Goal: Task Accomplishment & Management: Use online tool/utility

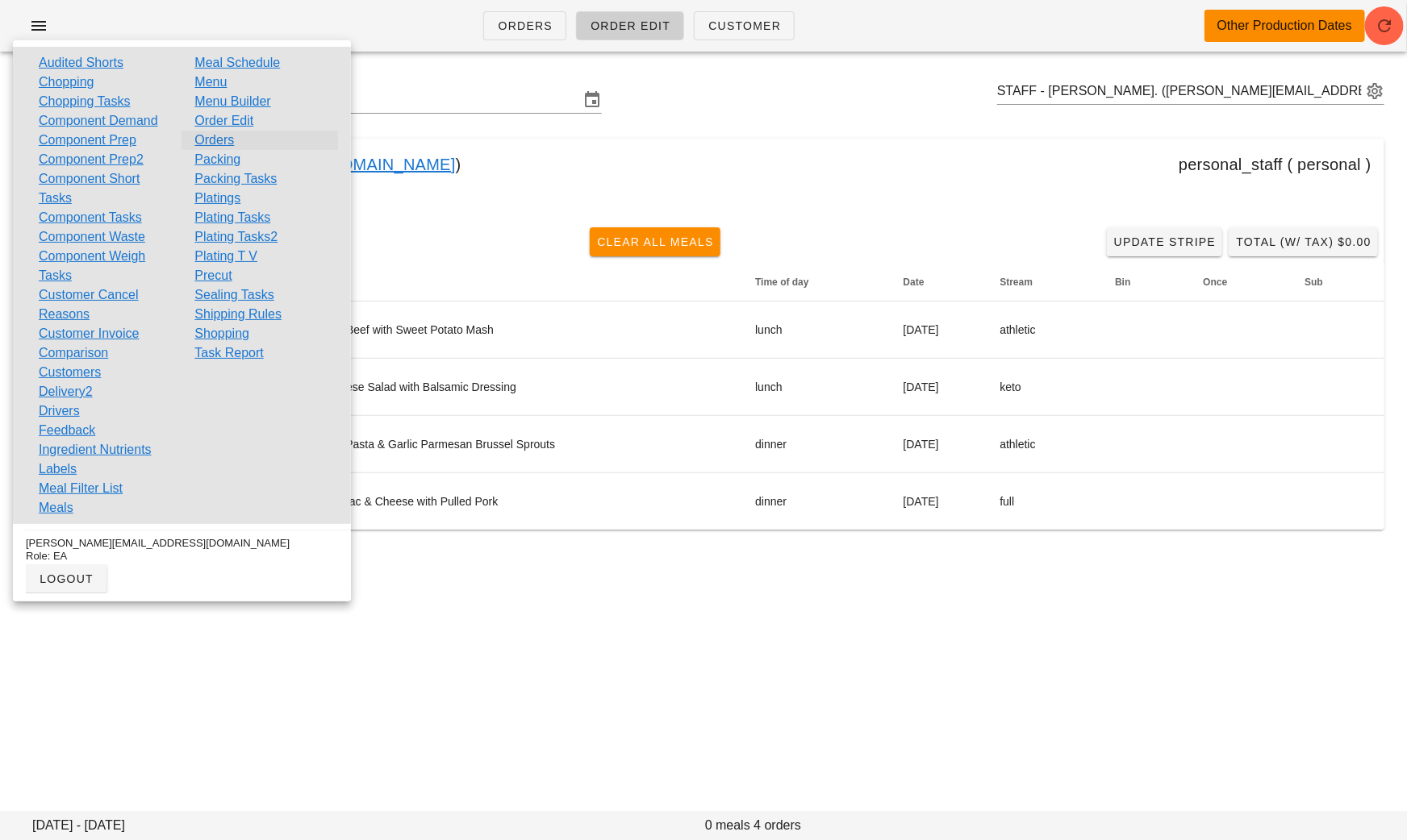
click at [230, 137] on link "Orders" at bounding box center [214, 140] width 40 height 19
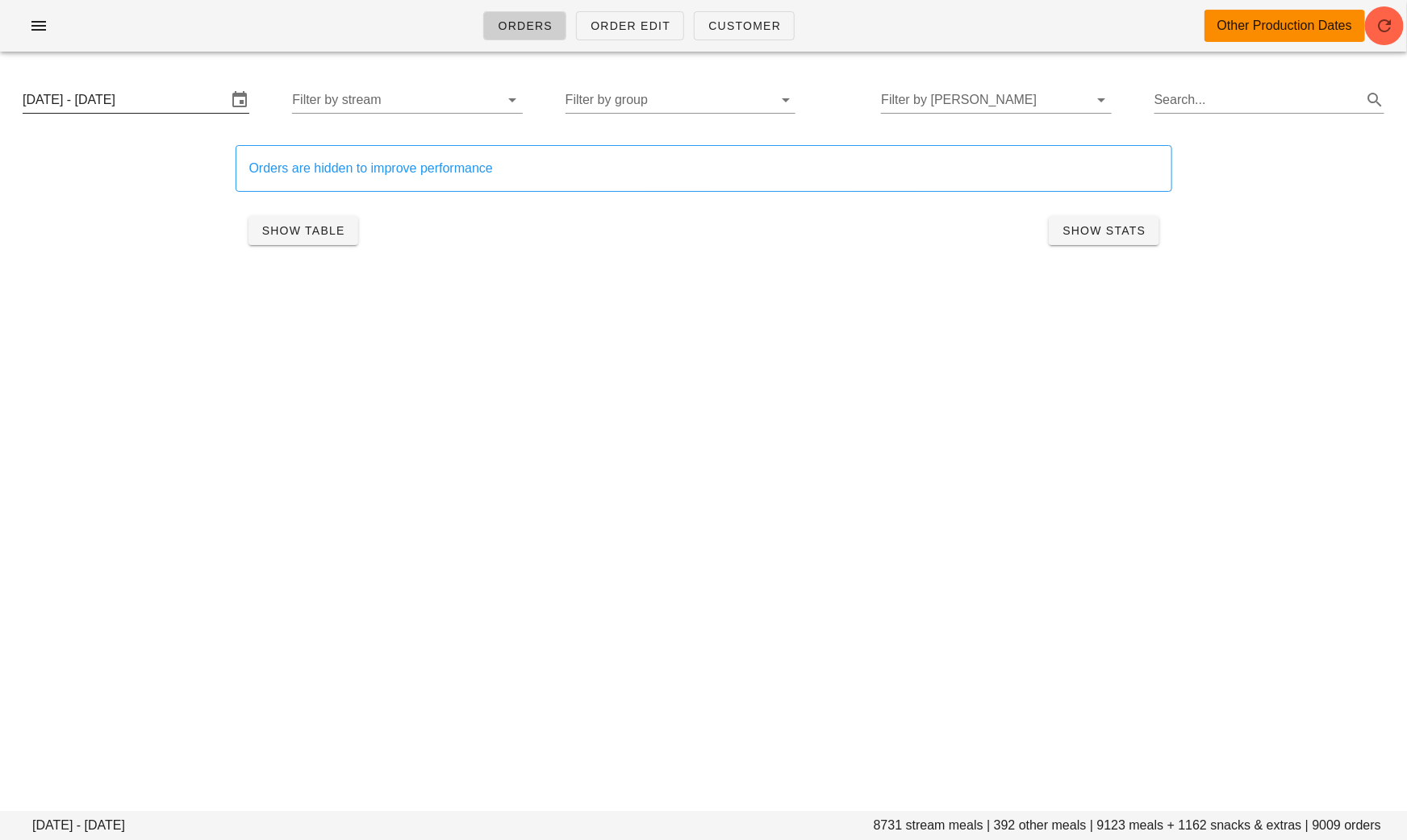
click at [168, 90] on input "Sunday September 14 - Saturday September 20" at bounding box center [124, 100] width 204 height 26
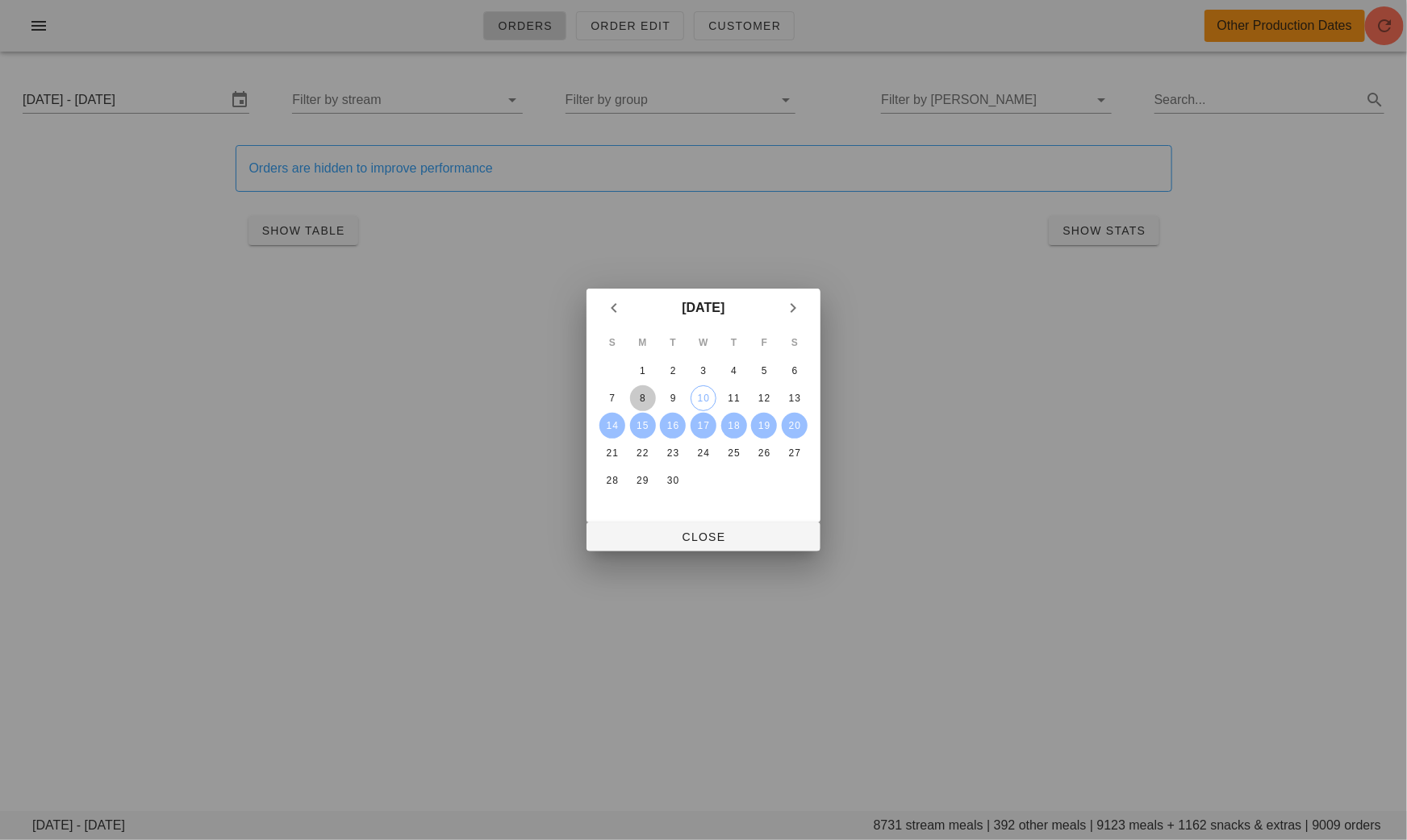
click at [645, 397] on div "8" at bounding box center [643, 399] width 26 height 11
click at [698, 397] on div "10" at bounding box center [703, 399] width 24 height 11
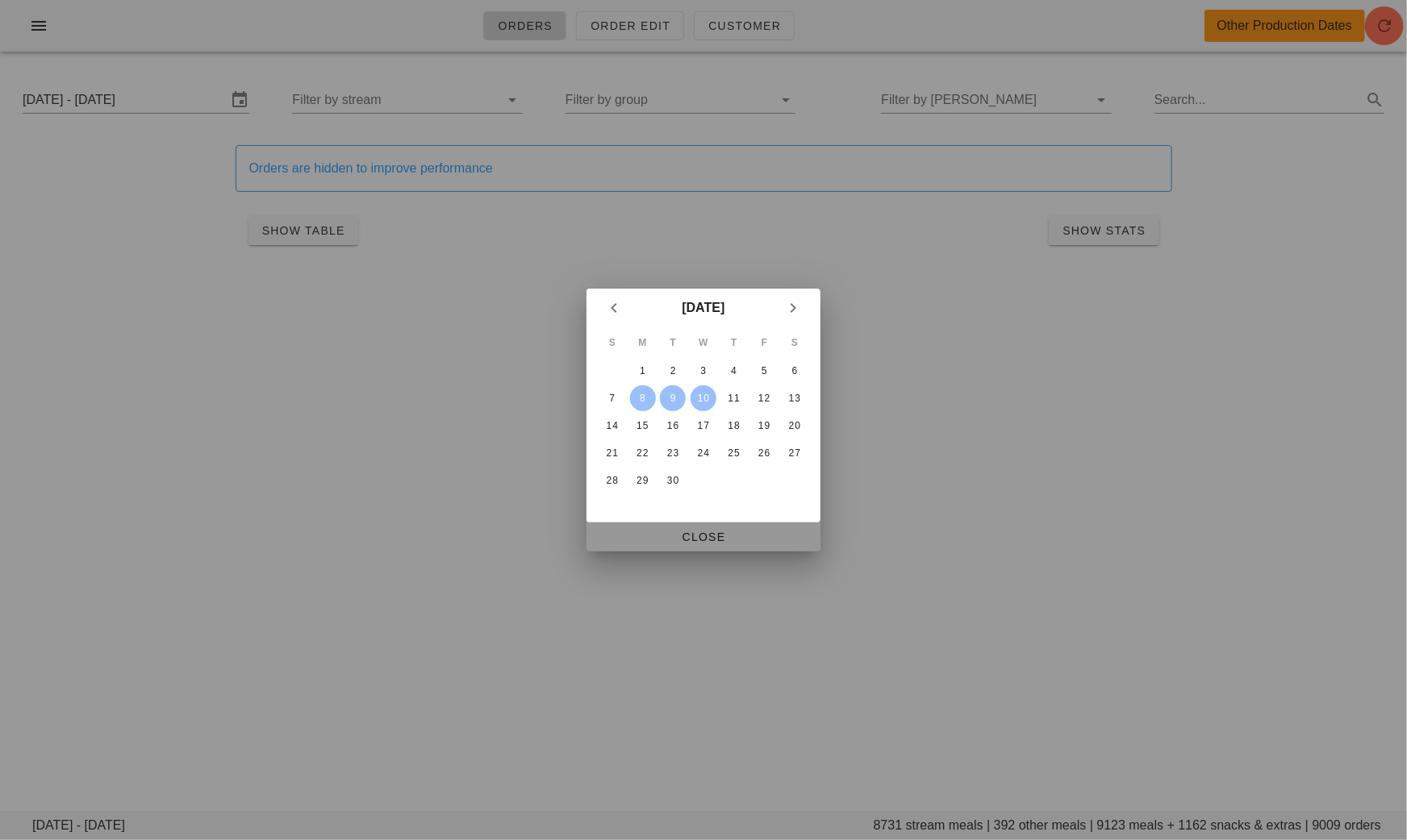
click at [697, 531] on span "Close" at bounding box center [703, 537] width 208 height 13
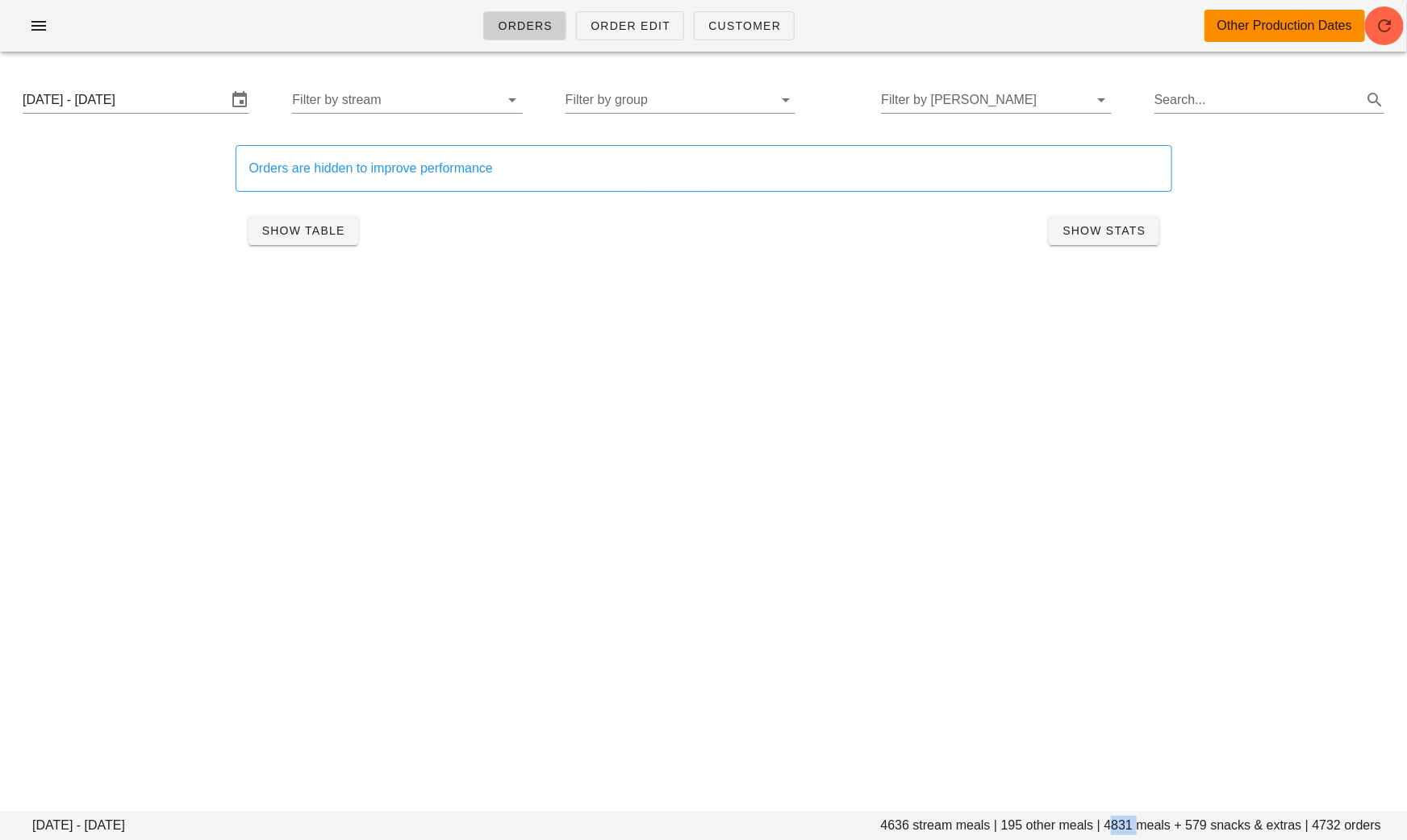
drag, startPoint x: 1136, startPoint y: 830, endPoint x: 1109, endPoint y: 827, distance: 27.2
click at [1109, 827] on footer "Monday September 8 - Wednesday September 10 4636 stream meals | 195 other meals…" at bounding box center [703, 825] width 1407 height 29
copy footer "4831"
click at [186, 100] on input "Monday September 8 - Wednesday September 10" at bounding box center [124, 100] width 204 height 26
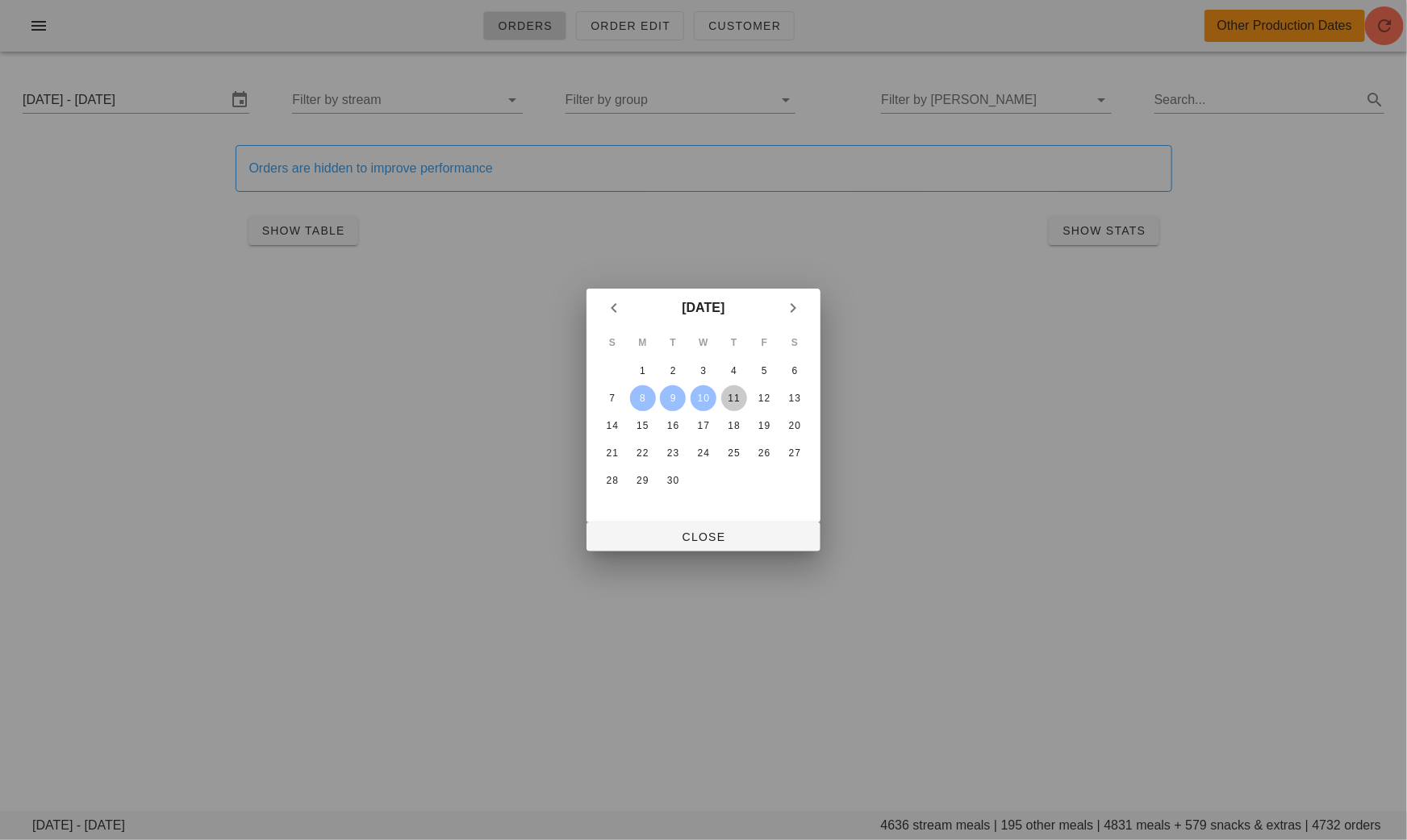
click at [729, 399] on div "11" at bounding box center [734, 399] width 26 height 11
click at [804, 401] on div "13" at bounding box center [795, 399] width 26 height 11
click at [764, 536] on span "Close" at bounding box center [703, 537] width 208 height 13
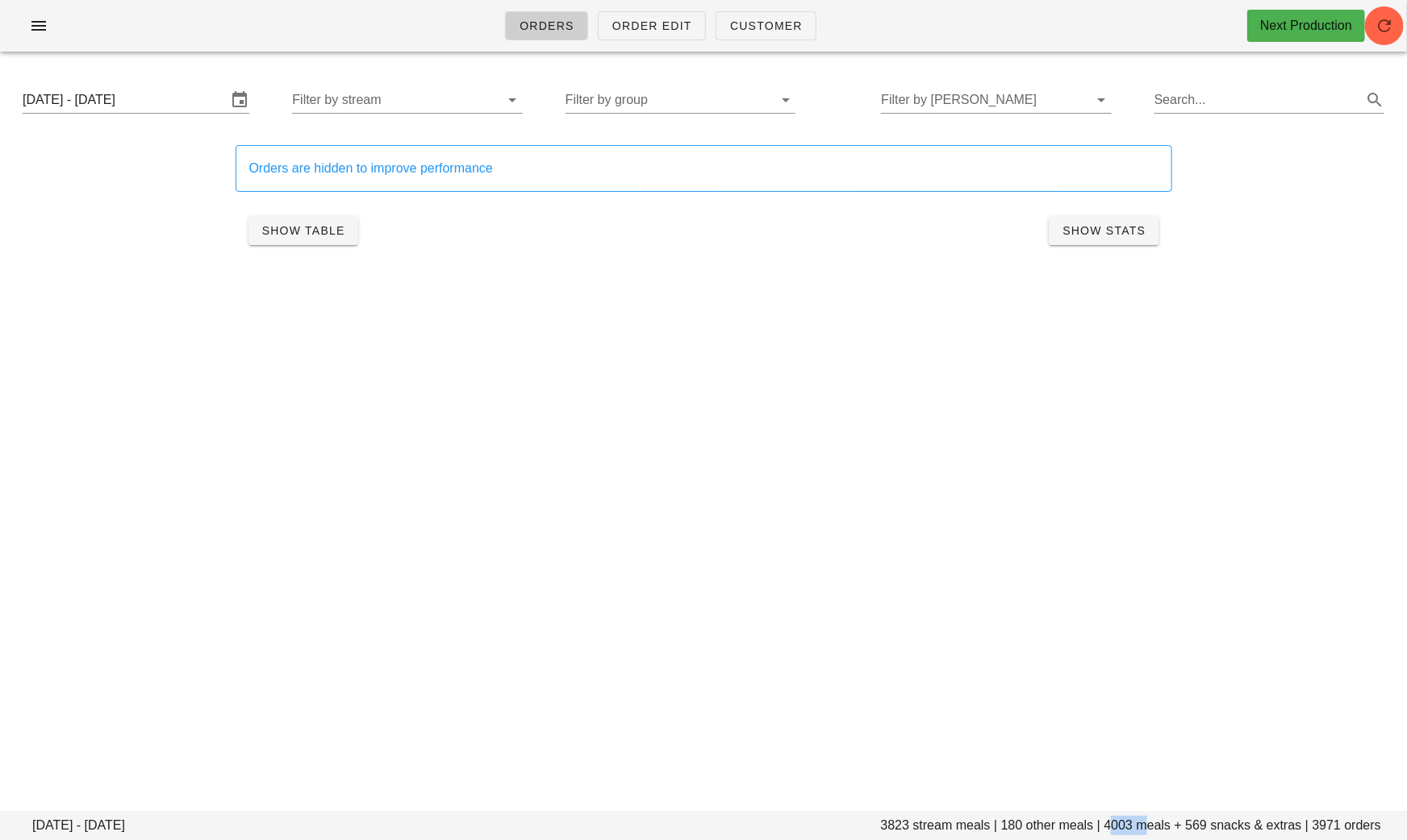
drag, startPoint x: 1139, startPoint y: 823, endPoint x: 1110, endPoint y: 823, distance: 29.0
click at [1110, 823] on footer "Thursday September 11 - Saturday September 13 3823 stream meals | 180 other mea…" at bounding box center [703, 825] width 1407 height 29
copy footer "4003"
click at [68, 7] on div "Orders Order Edit Customer Next Production" at bounding box center [703, 26] width 1407 height 52
click at [51, 23] on span "button" at bounding box center [39, 25] width 26 height 19
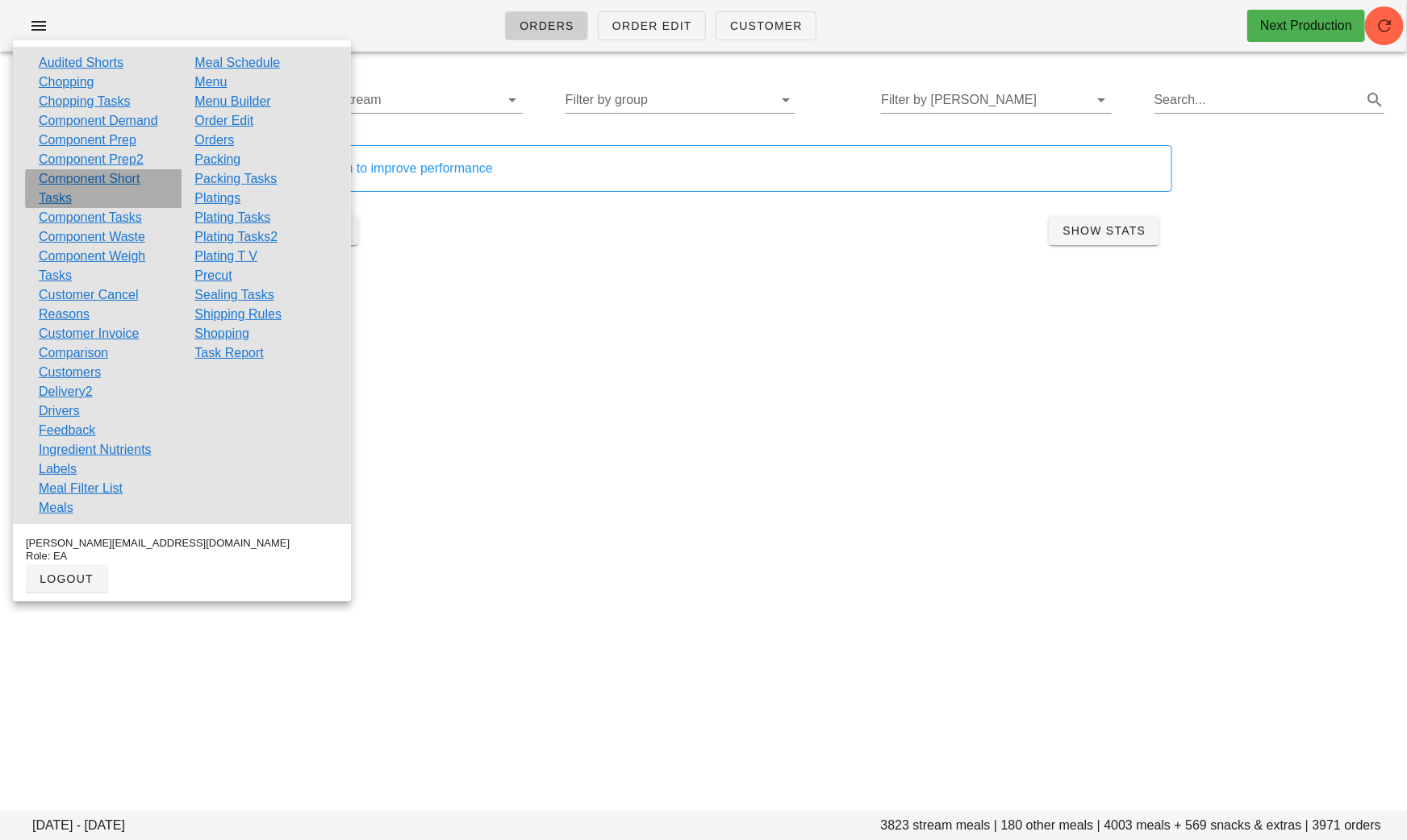
click at [119, 187] on link "Component Short Tasks" at bounding box center [104, 189] width 130 height 39
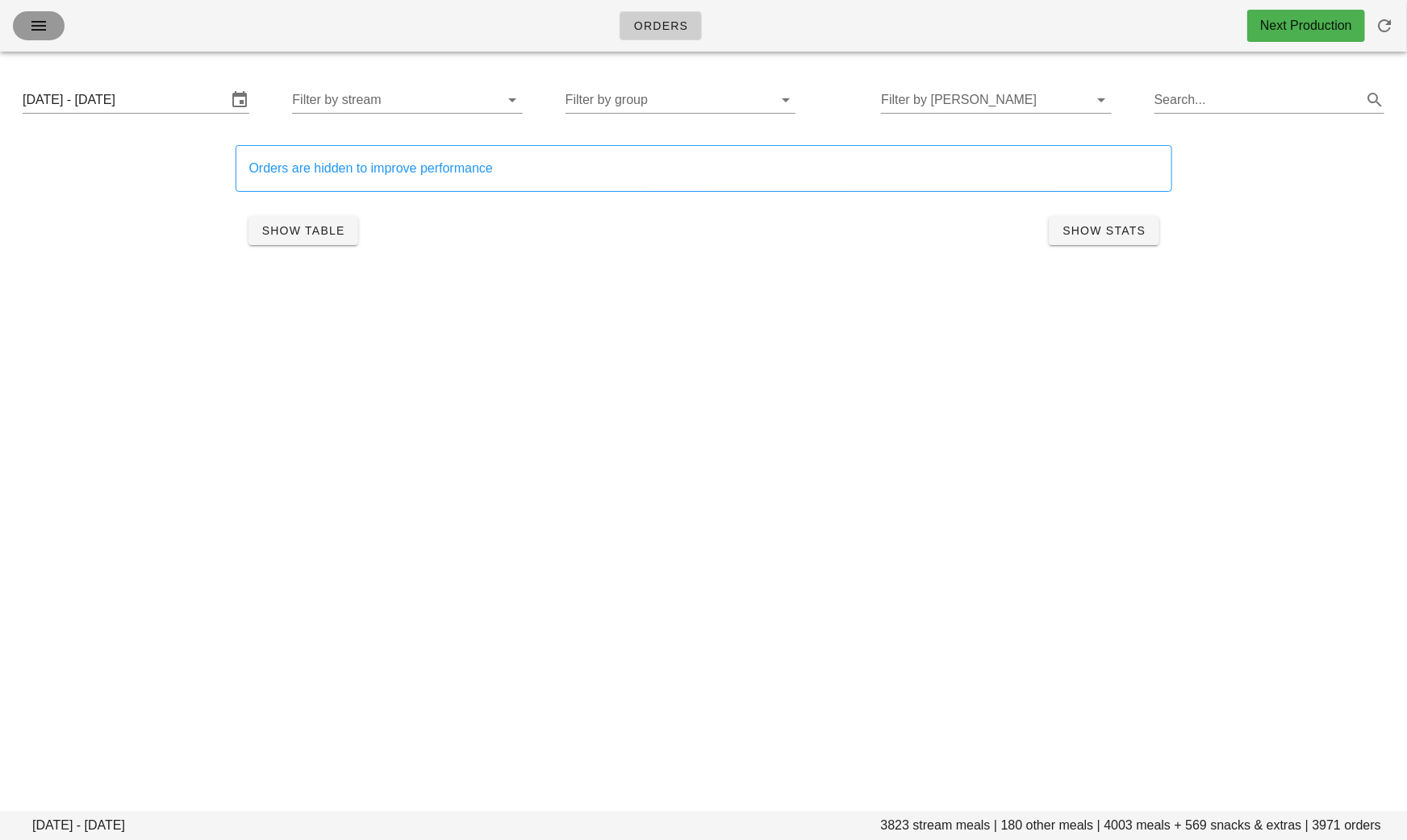
click at [37, 31] on icon "button" at bounding box center [38, 25] width 19 height 19
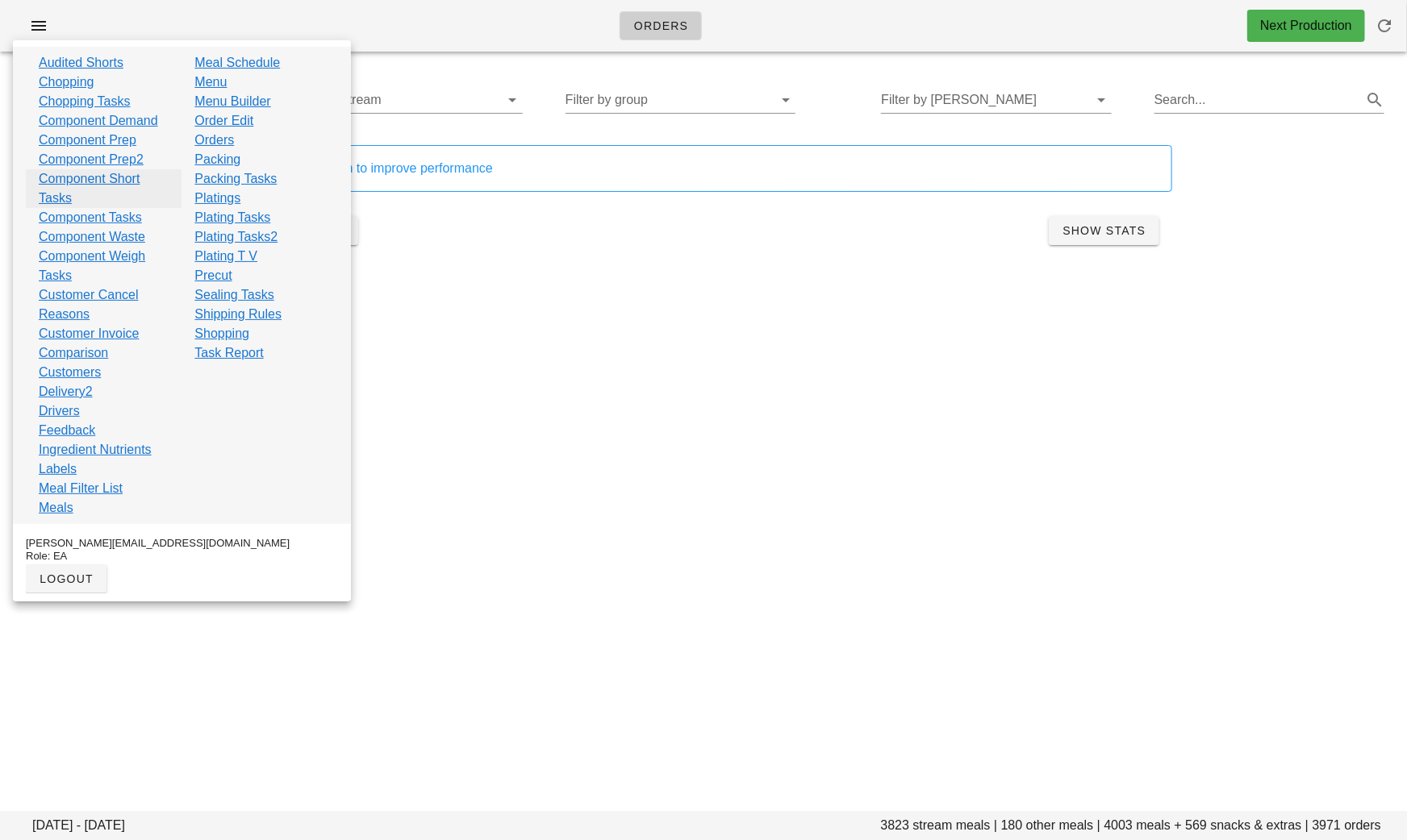
click at [137, 174] on link "Component Short Tasks" at bounding box center [104, 189] width 130 height 39
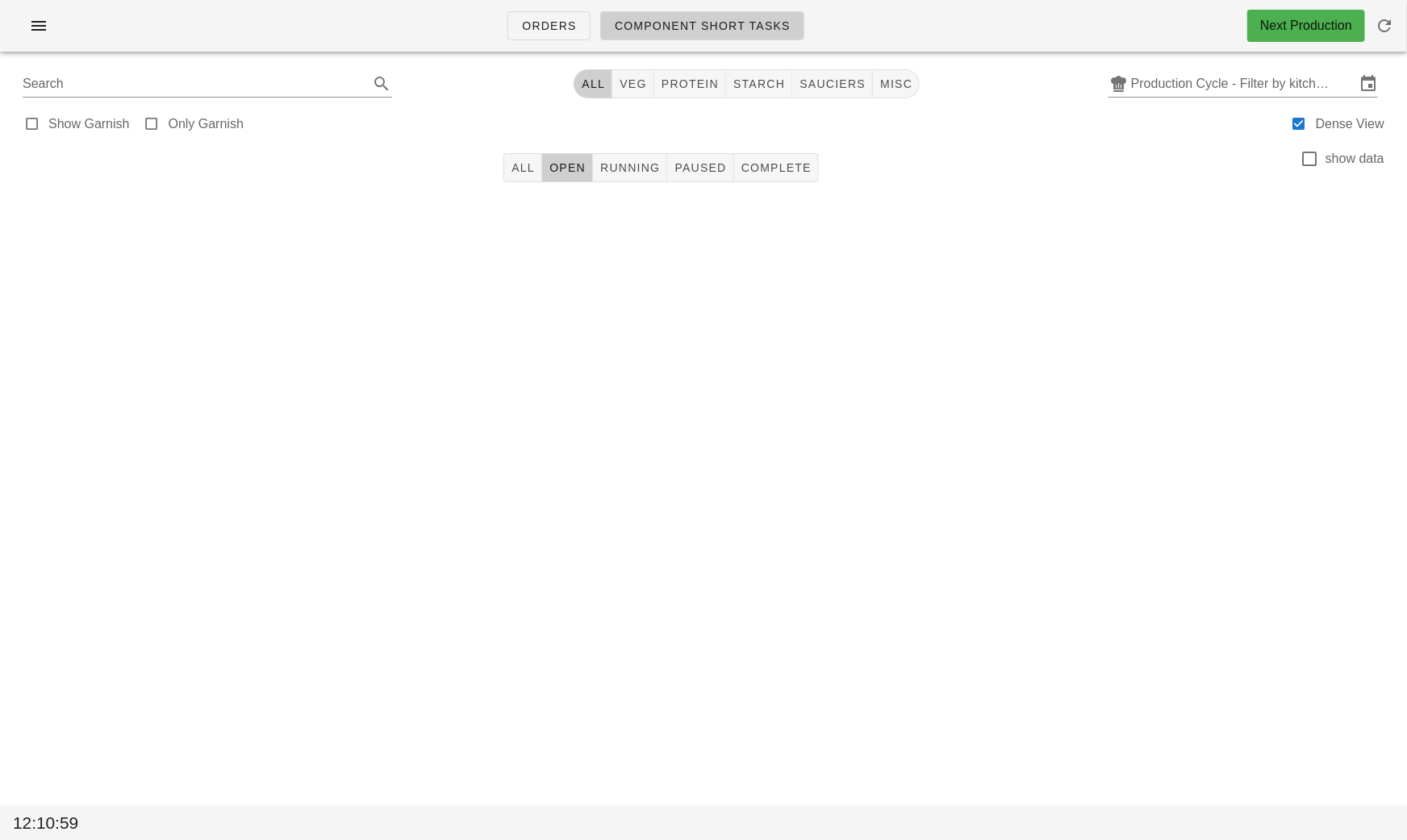
click at [1152, 103] on div "Show Garnish Only Garnish Dense View" at bounding box center [703, 122] width 1388 height 39
click at [1156, 90] on input "text" at bounding box center [1243, 84] width 224 height 26
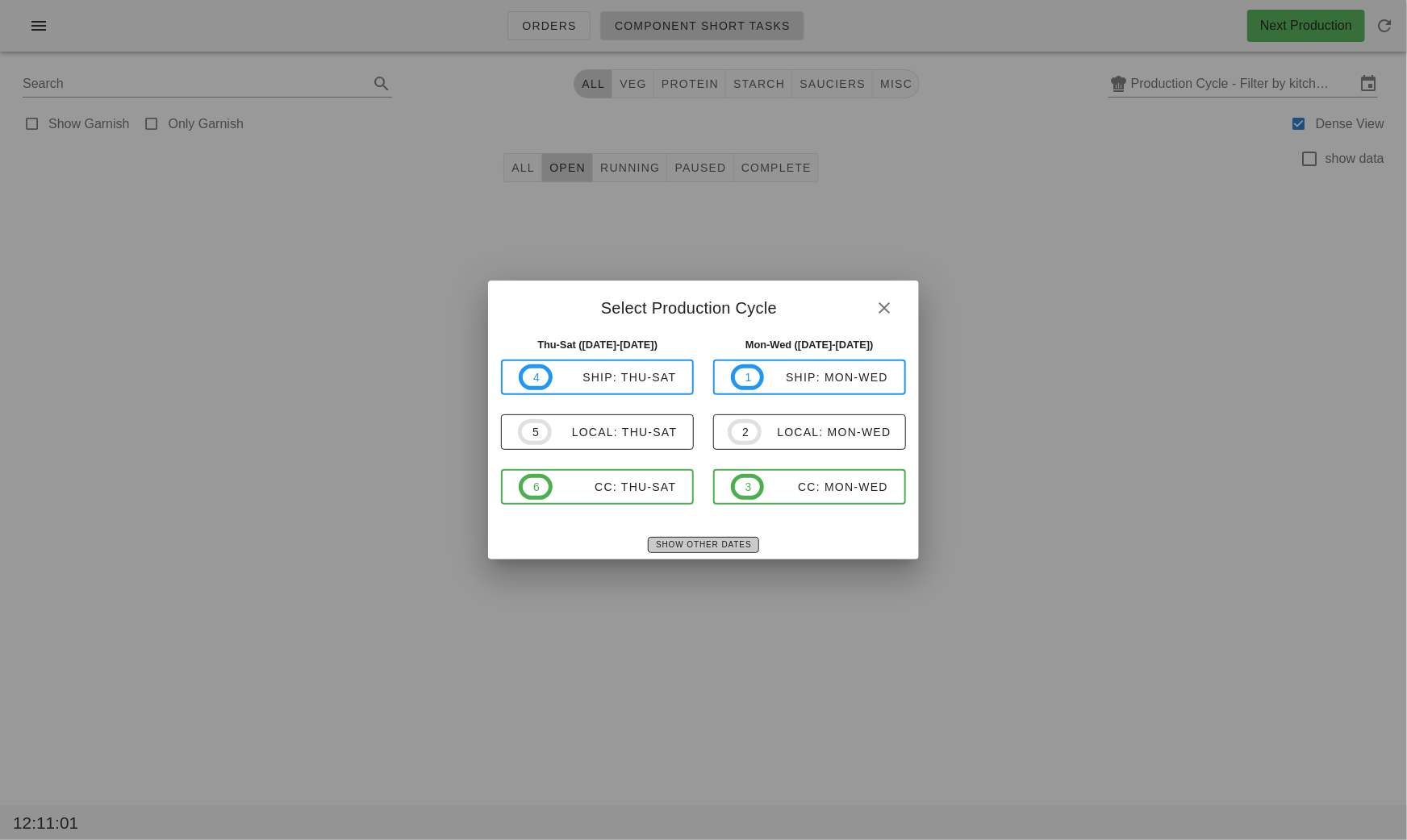
click at [677, 546] on span "Show Other Dates" at bounding box center [702, 545] width 96 height 9
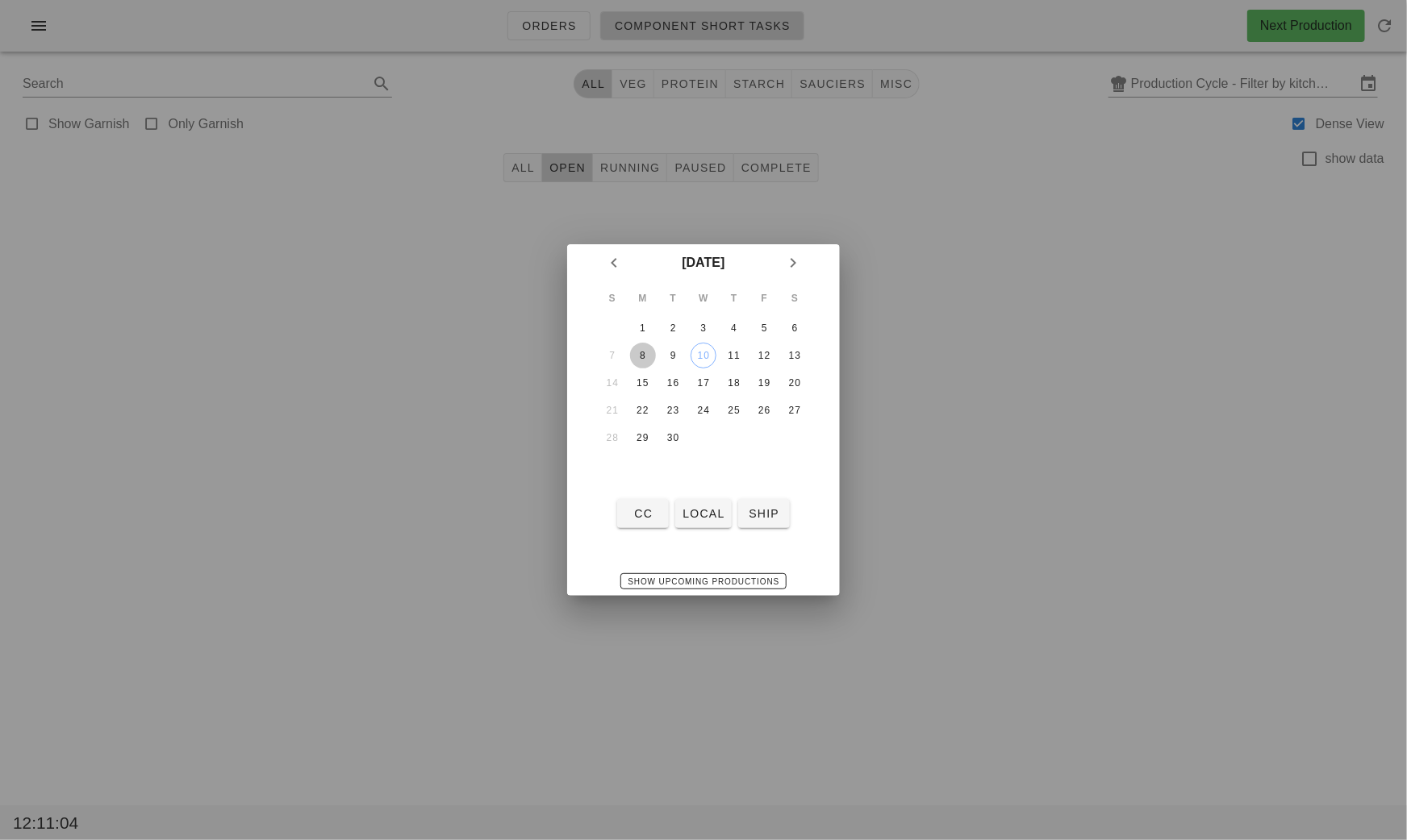
click at [634, 362] on button "8" at bounding box center [643, 356] width 26 height 26
click at [713, 516] on span "local" at bounding box center [703, 514] width 43 height 13
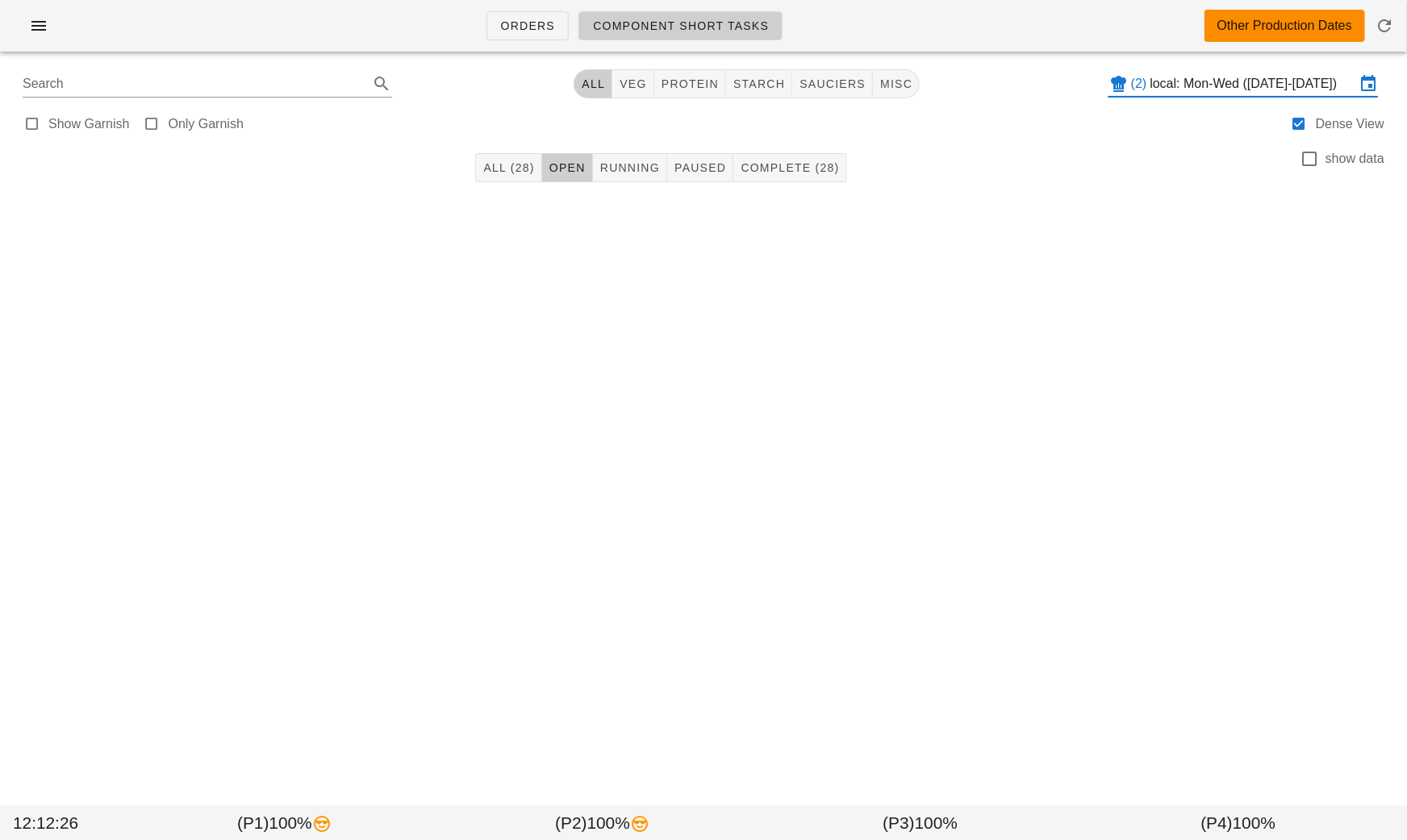
click at [1162, 83] on input "local: Mon-Wed ([DATE]-[DATE])" at bounding box center [1252, 84] width 205 height 26
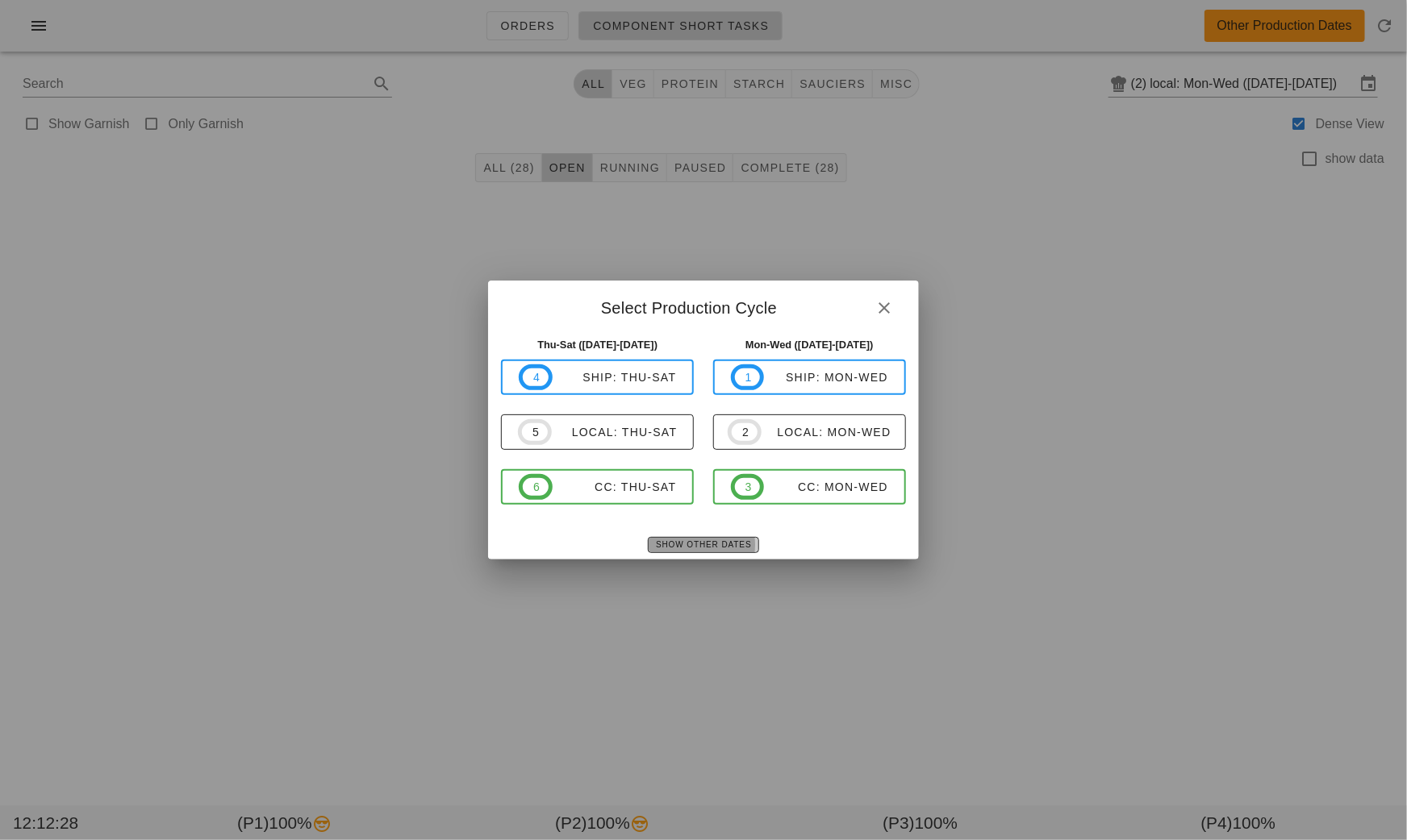
click at [732, 541] on span "Show Other Dates" at bounding box center [702, 545] width 96 height 9
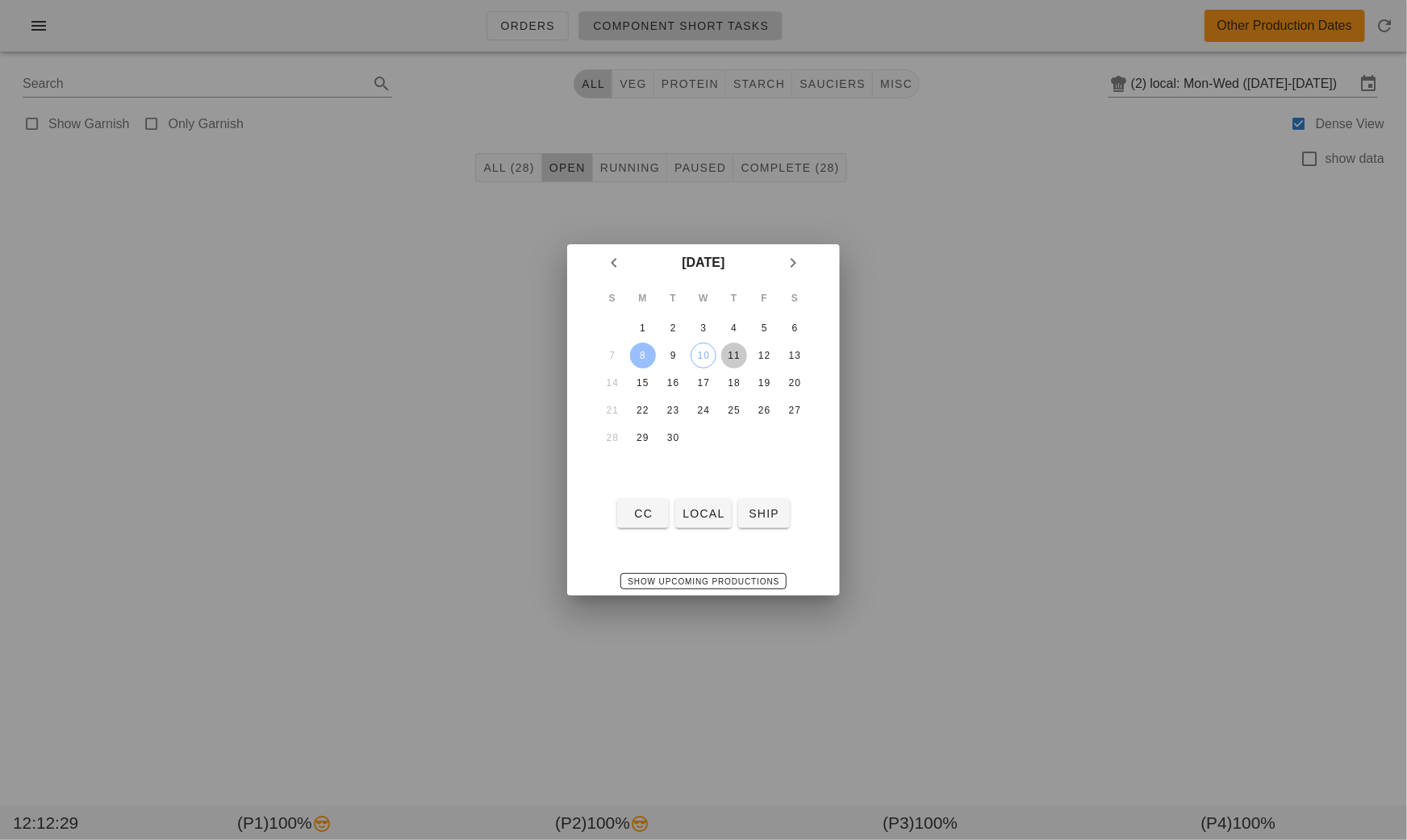
click at [747, 359] on div "11" at bounding box center [734, 355] width 26 height 11
click at [706, 529] on div "CC local ship" at bounding box center [703, 513] width 273 height 42
click at [705, 526] on button "local" at bounding box center [703, 513] width 56 height 29
type input "local: Thu-Sat ([DATE]-[DATE])"
